Goal: Transaction & Acquisition: Download file/media

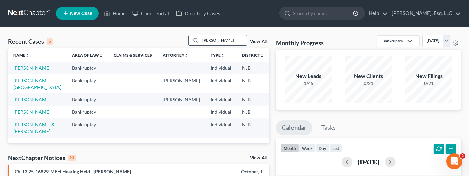
click at [218, 39] on input "[PERSON_NAME]" at bounding box center [223, 40] width 47 height 10
type input "t"
type input "abelard"
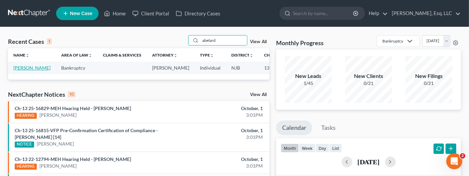
click at [21, 71] on link "[PERSON_NAME]" at bounding box center [31, 68] width 37 height 6
select select "4"
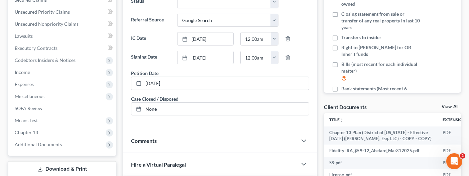
scroll to position [167, 0]
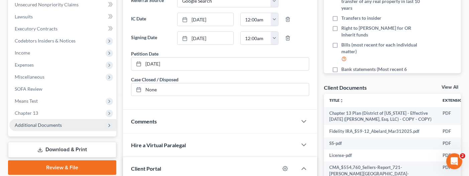
click at [33, 124] on span "Additional Documents" at bounding box center [38, 125] width 47 height 6
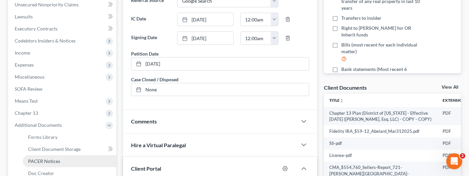
click at [45, 158] on span "PACER Notices" at bounding box center [44, 161] width 32 height 6
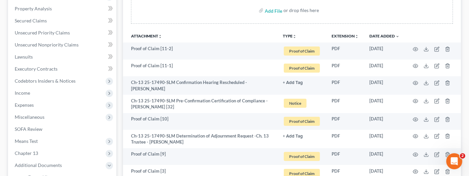
scroll to position [134, 0]
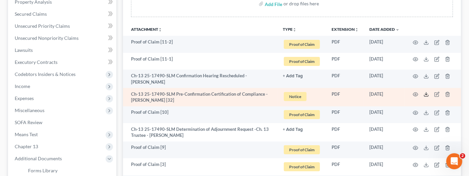
click at [425, 95] on icon at bounding box center [425, 94] width 5 height 5
